Goal: Task Accomplishment & Management: Use online tool/utility

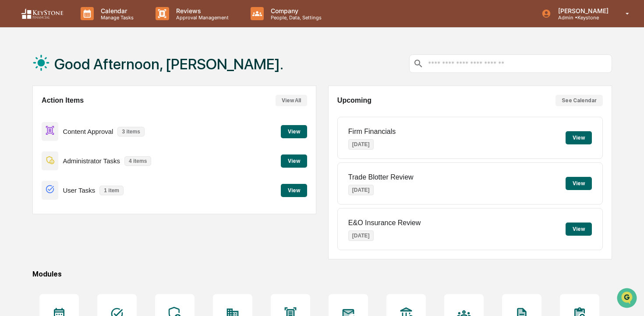
click at [296, 135] on button "View" at bounding box center [294, 131] width 26 height 13
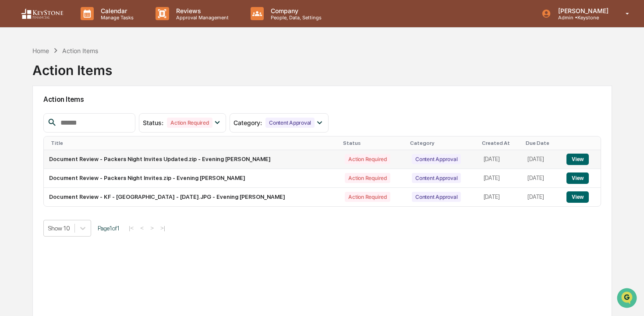
click at [576, 161] on button "View" at bounding box center [578, 158] width 22 height 11
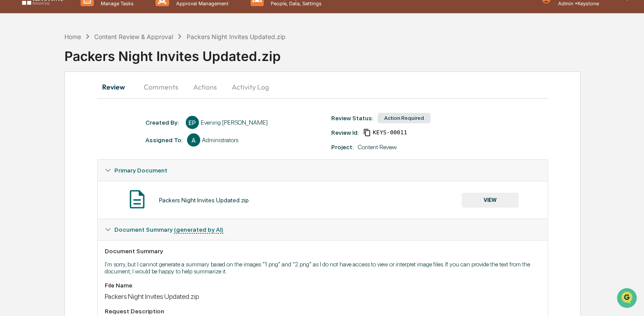
scroll to position [12, 0]
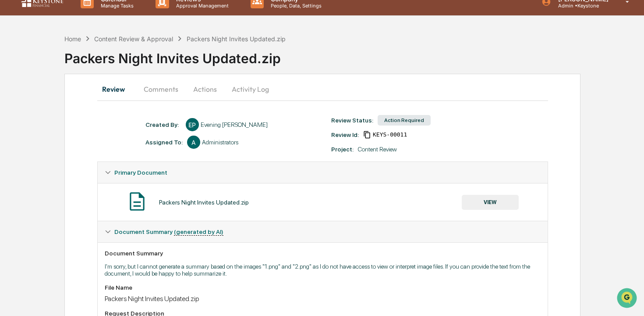
click at [250, 90] on button "Activity Log" at bounding box center [250, 88] width 51 height 21
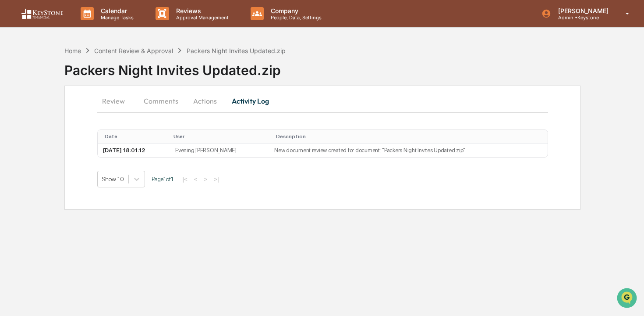
click at [203, 100] on button "Actions" at bounding box center [204, 100] width 39 height 21
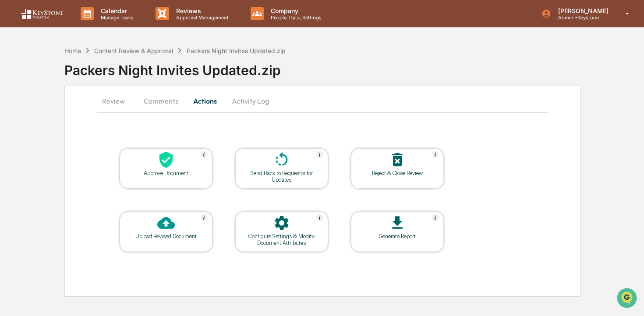
click at [153, 103] on button "Comments" at bounding box center [161, 100] width 49 height 21
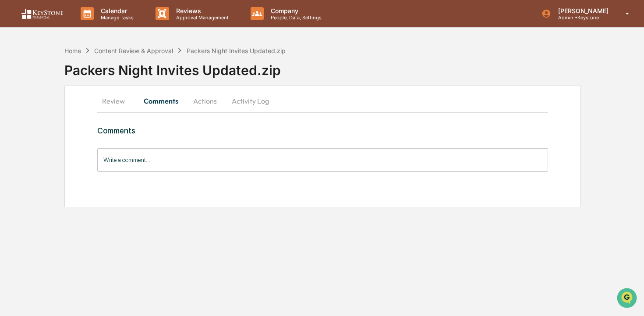
click at [101, 104] on button "Review" at bounding box center [116, 100] width 39 height 21
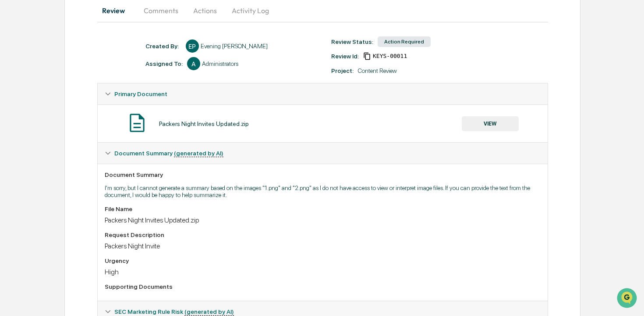
scroll to position [101, 0]
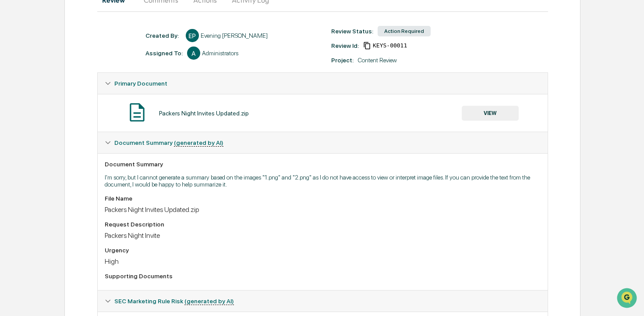
click at [475, 110] on button "VIEW" at bounding box center [490, 113] width 57 height 15
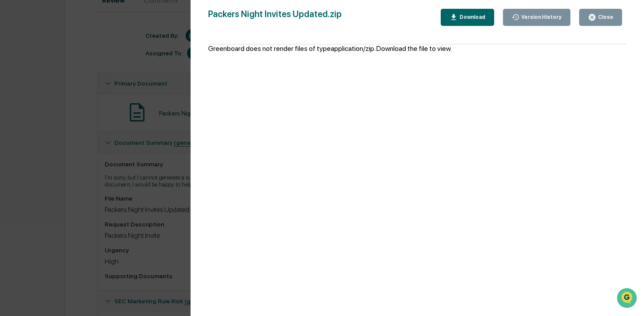
click at [470, 12] on button "Download" at bounding box center [467, 17] width 53 height 17
